Goal: Task Accomplishment & Management: Complete application form

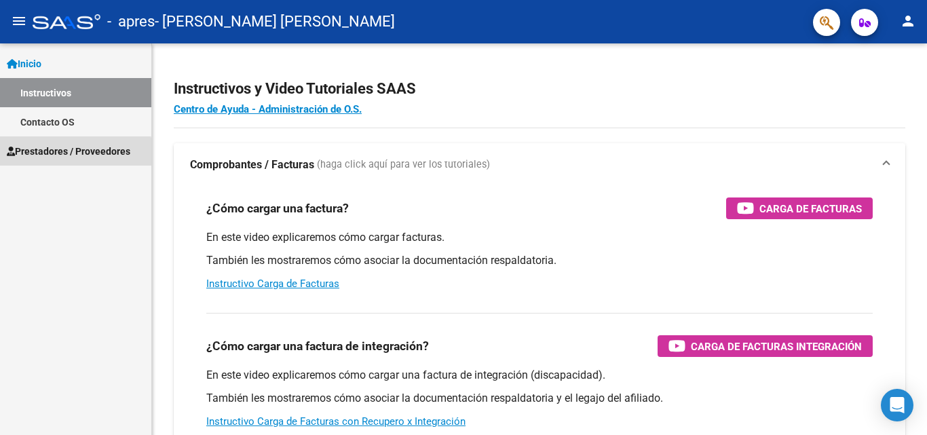
click at [64, 157] on span "Prestadores / Proveedores" at bounding box center [69, 151] width 124 height 15
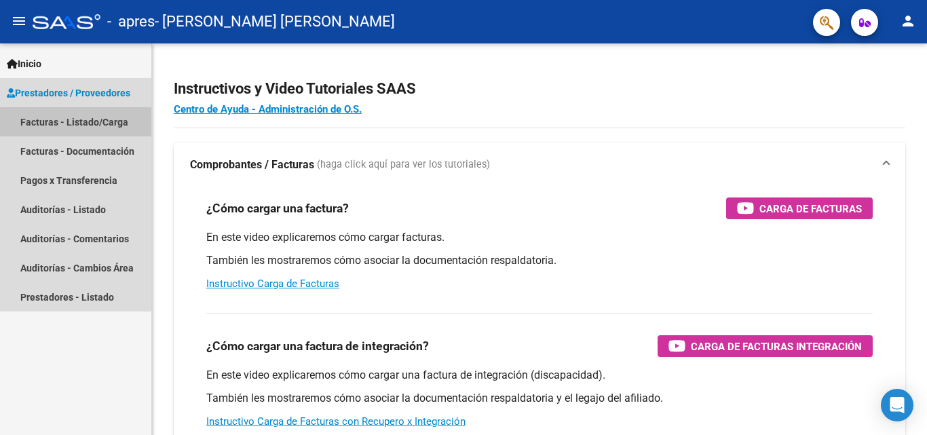
click at [98, 124] on link "Facturas - Listado/Carga" at bounding box center [75, 121] width 151 height 29
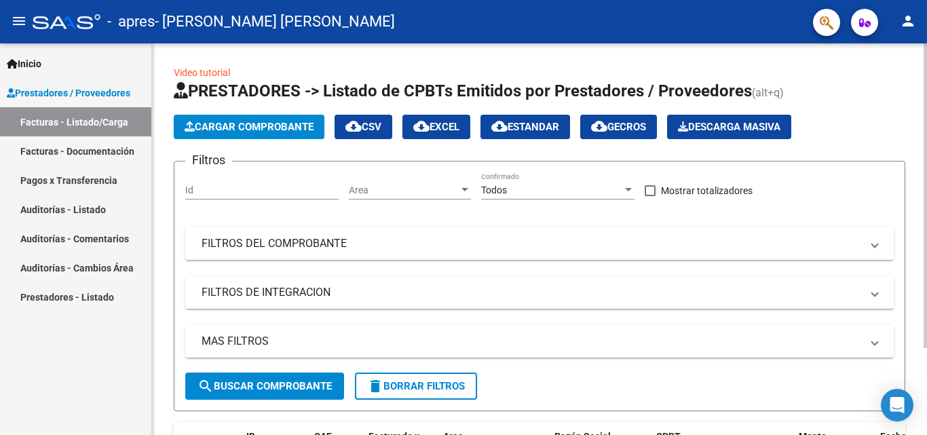
click at [229, 124] on span "Cargar Comprobante" at bounding box center [249, 127] width 129 height 12
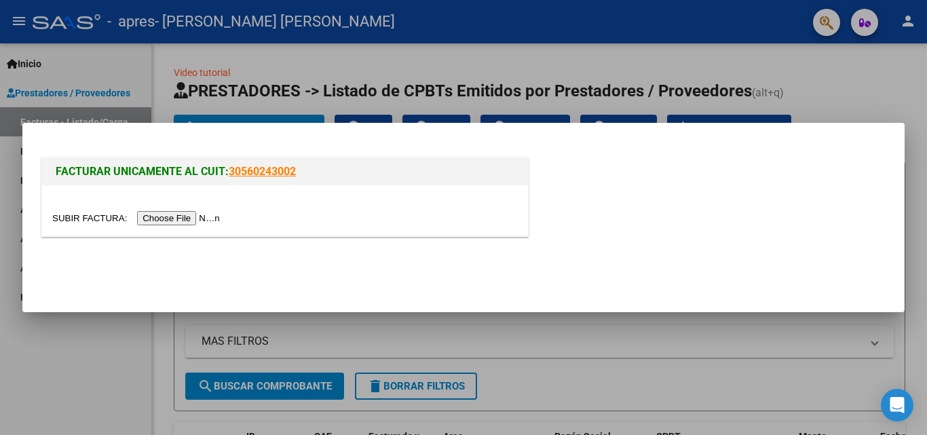
click at [197, 219] on input "file" at bounding box center [138, 218] width 172 height 14
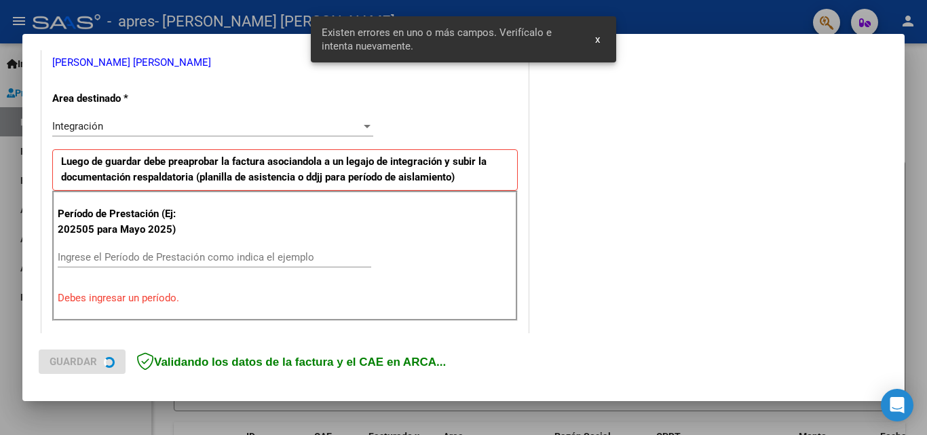
scroll to position [331, 0]
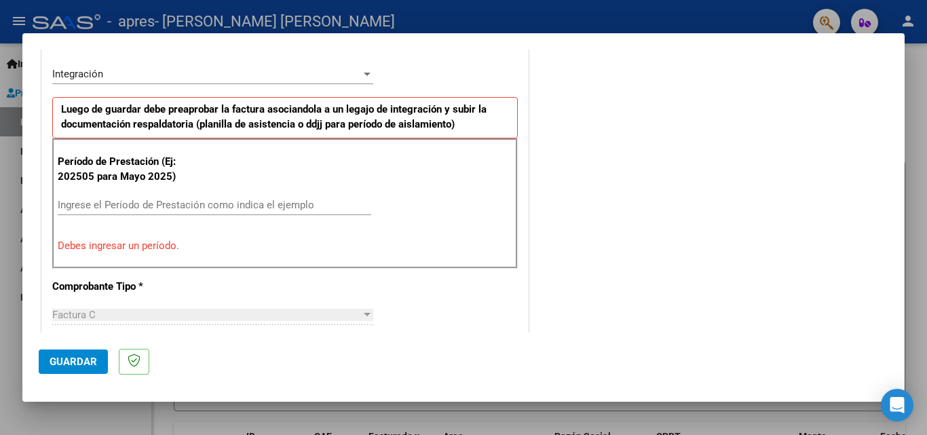
click at [143, 206] on input "Ingrese el Período de Prestación como indica el ejemplo" at bounding box center [215, 205] width 314 height 12
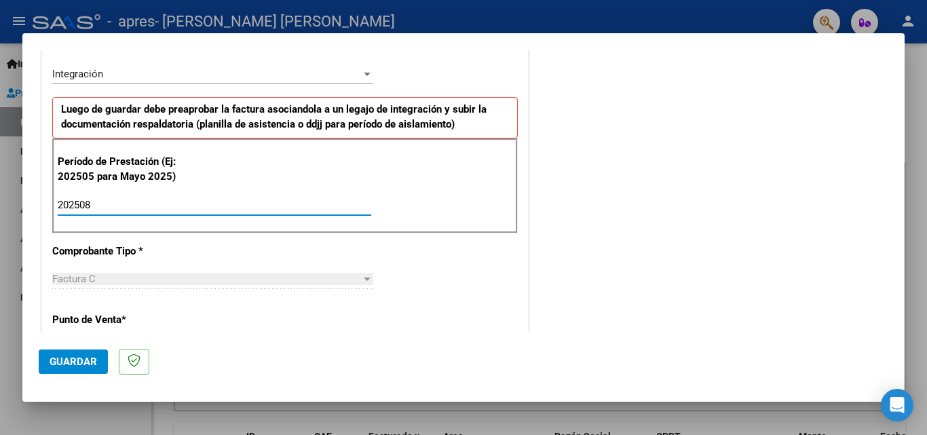
type input "202508"
click at [531, 239] on div "COMENTARIOS Comentarios del Prestador / Gerenciador:" at bounding box center [709, 323] width 357 height 1180
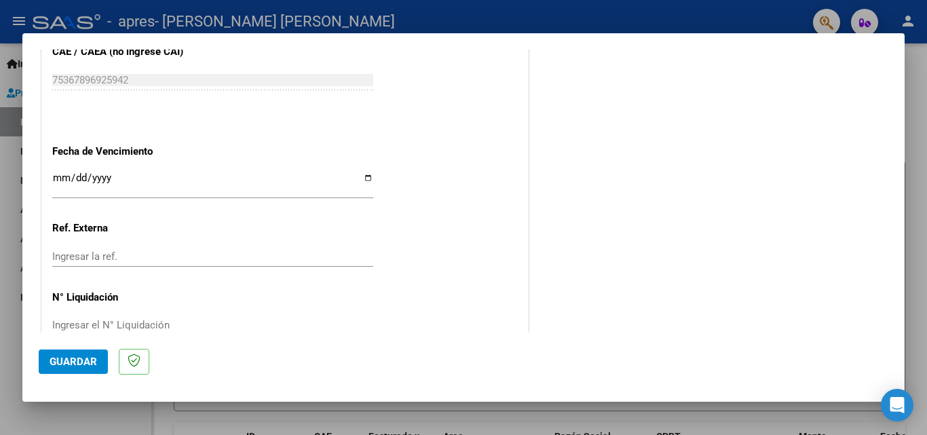
scroll to position [912, 0]
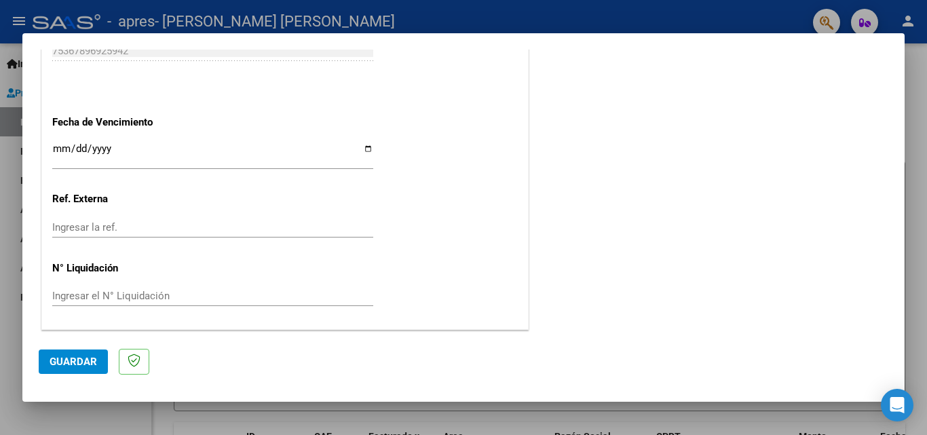
click at [369, 147] on input "Ingresar la fecha" at bounding box center [212, 154] width 321 height 22
type input "[DATE]"
click at [61, 364] on span "Guardar" at bounding box center [74, 362] width 48 height 12
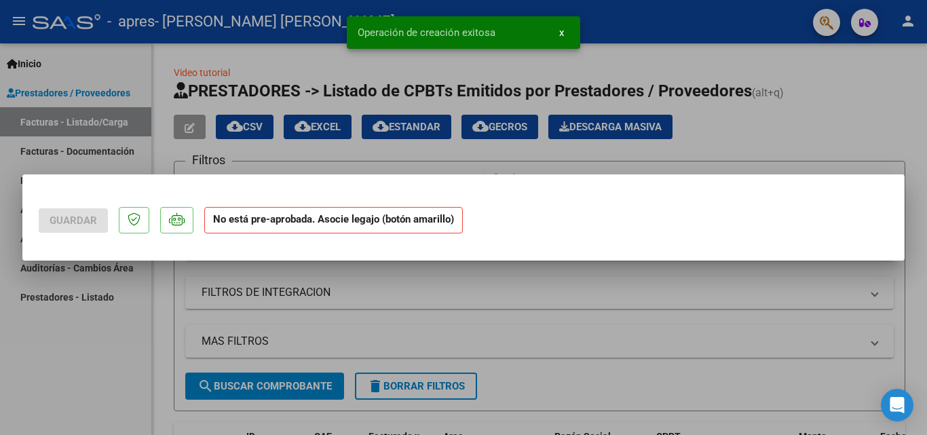
scroll to position [0, 0]
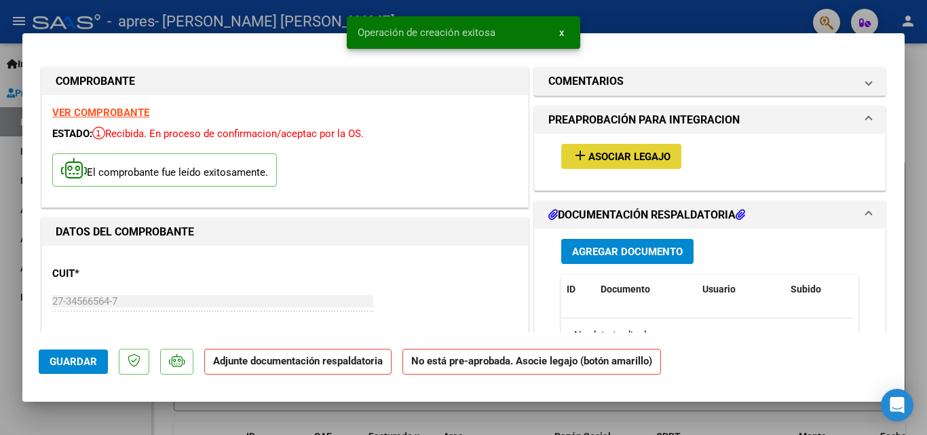
click at [622, 160] on span "Asociar Legajo" at bounding box center [629, 157] width 82 height 12
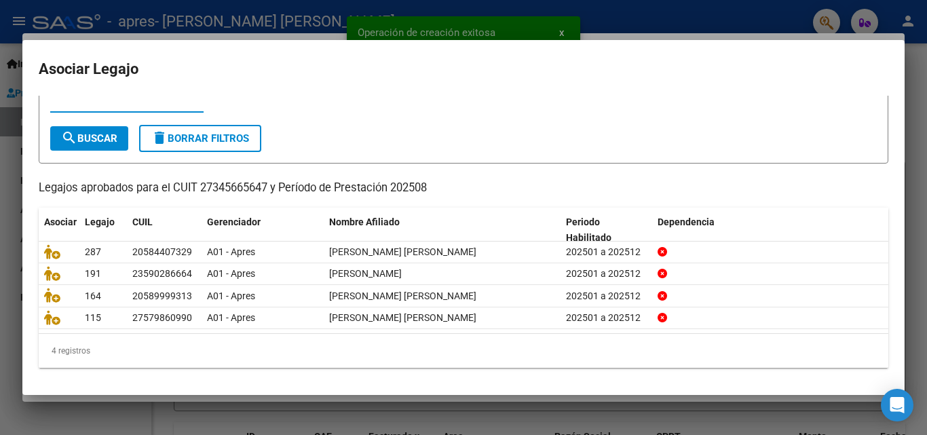
scroll to position [52, 0]
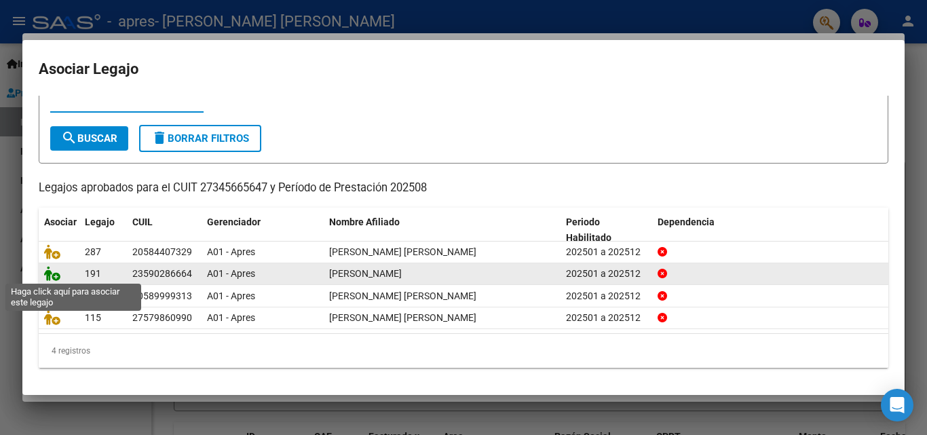
click at [49, 271] on icon at bounding box center [52, 273] width 16 height 15
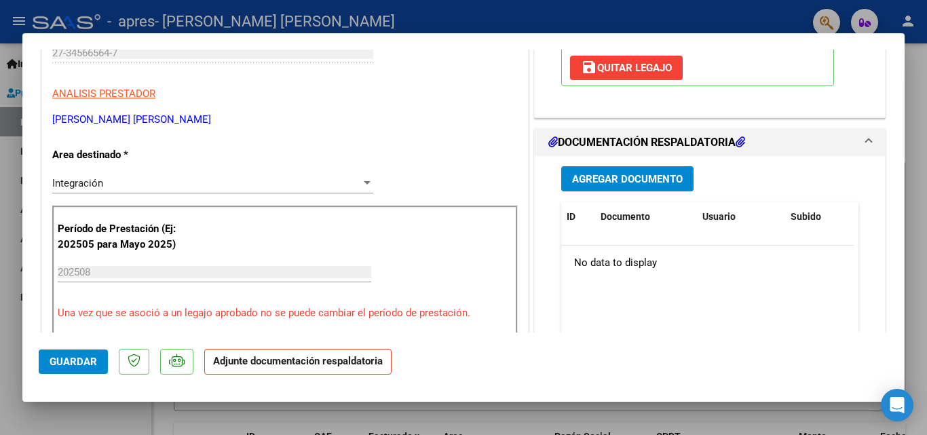
scroll to position [271, 0]
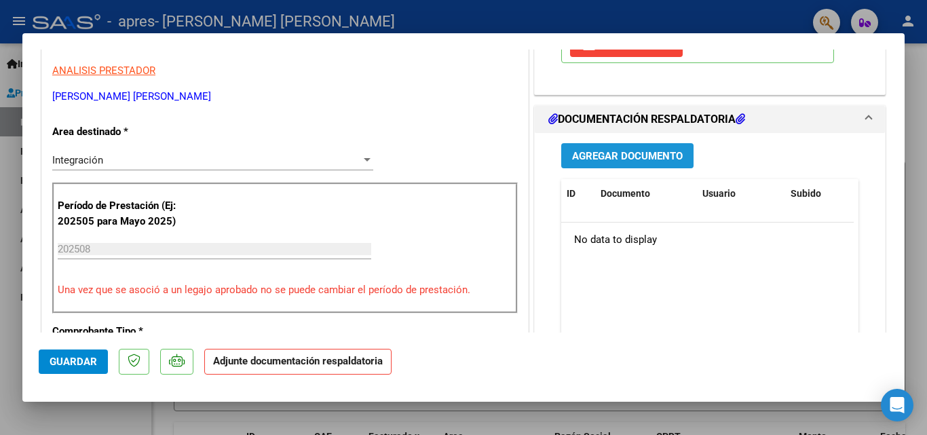
click at [631, 159] on span "Agregar Documento" at bounding box center [627, 156] width 111 height 12
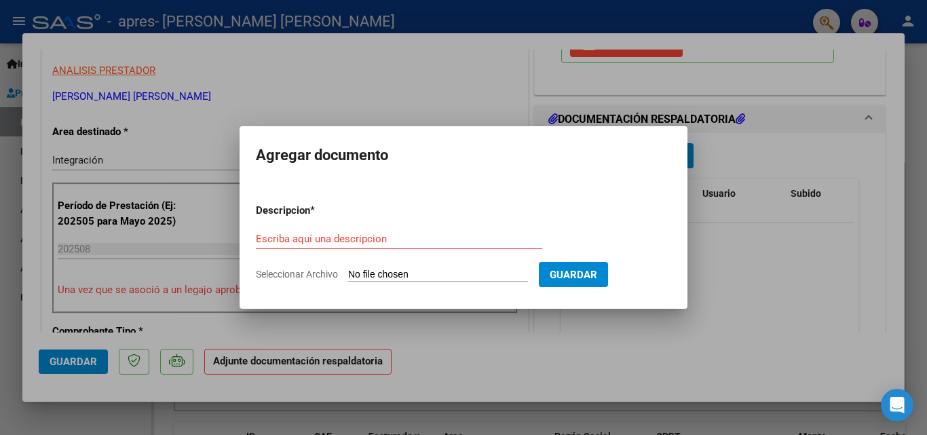
click at [401, 229] on div "Escriba aquí una descripcion" at bounding box center [399, 239] width 286 height 20
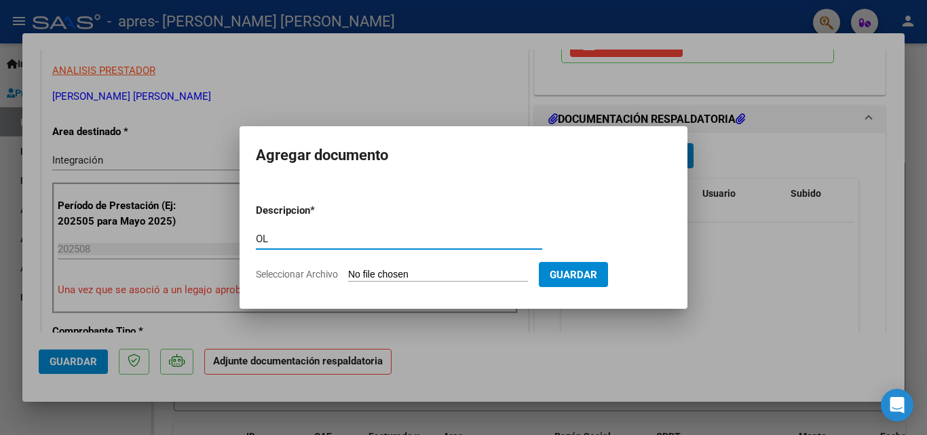
type input "O"
type input "PLANILLA ASISTENCIA"
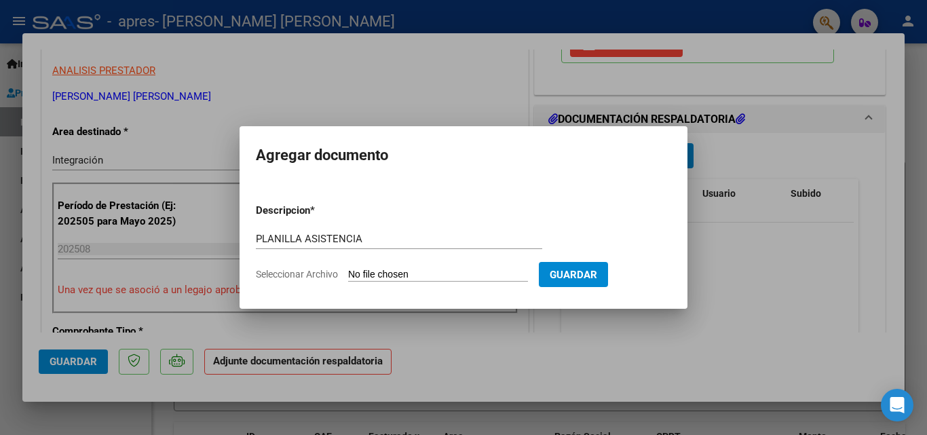
click at [400, 272] on input "Seleccionar Archivo" at bounding box center [438, 275] width 180 height 13
type input "C:\fakepath\Planilla [PERSON_NAME][DATE] (1).pdf"
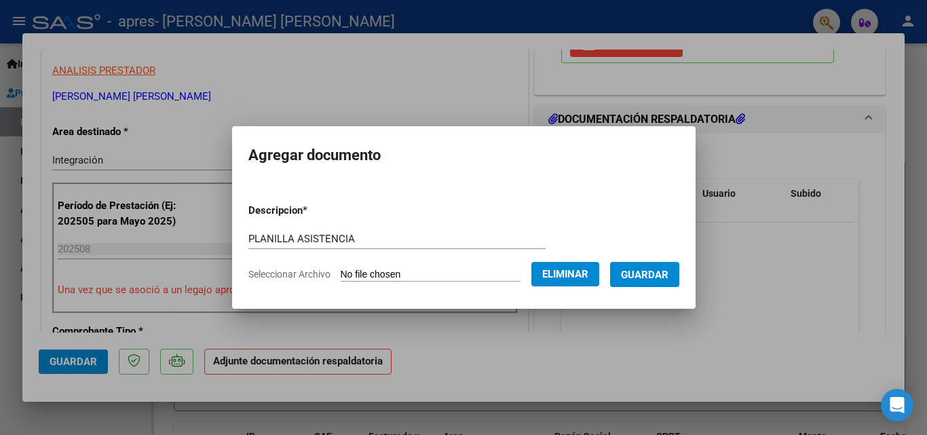
click at [671, 265] on button "Guardar" at bounding box center [644, 274] width 69 height 25
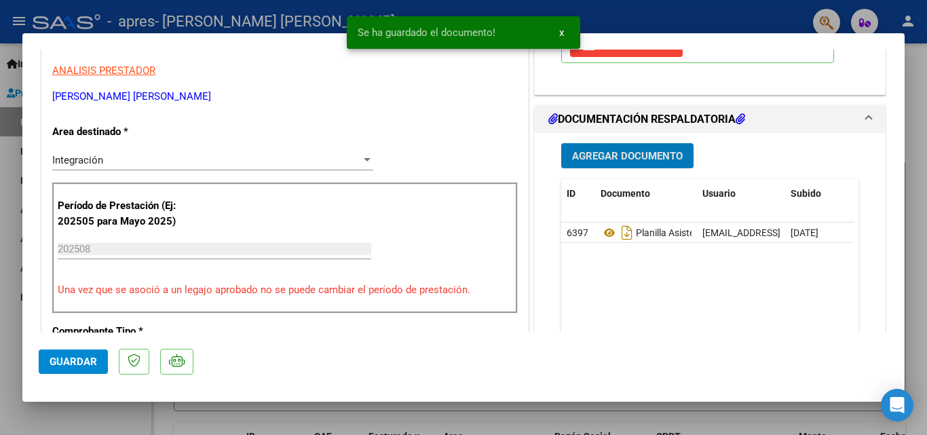
click at [79, 360] on span "Guardar" at bounding box center [74, 362] width 48 height 12
click at [712, 19] on div at bounding box center [463, 217] width 927 height 435
type input "$ 0,00"
